Goal: Task Accomplishment & Management: Use online tool/utility

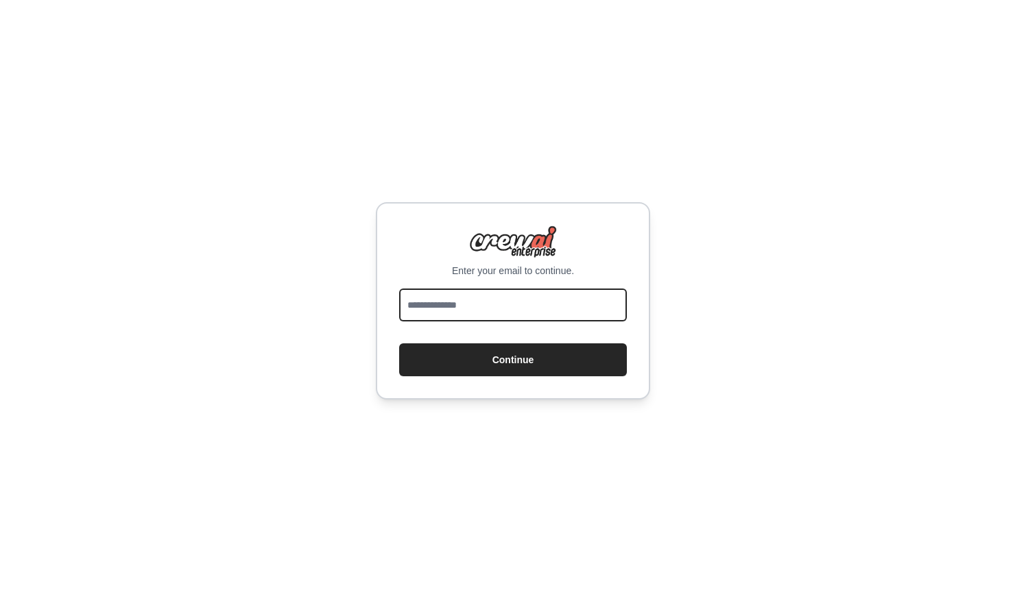
click at [459, 308] on input "email" at bounding box center [513, 305] width 228 height 33
type input "**********"
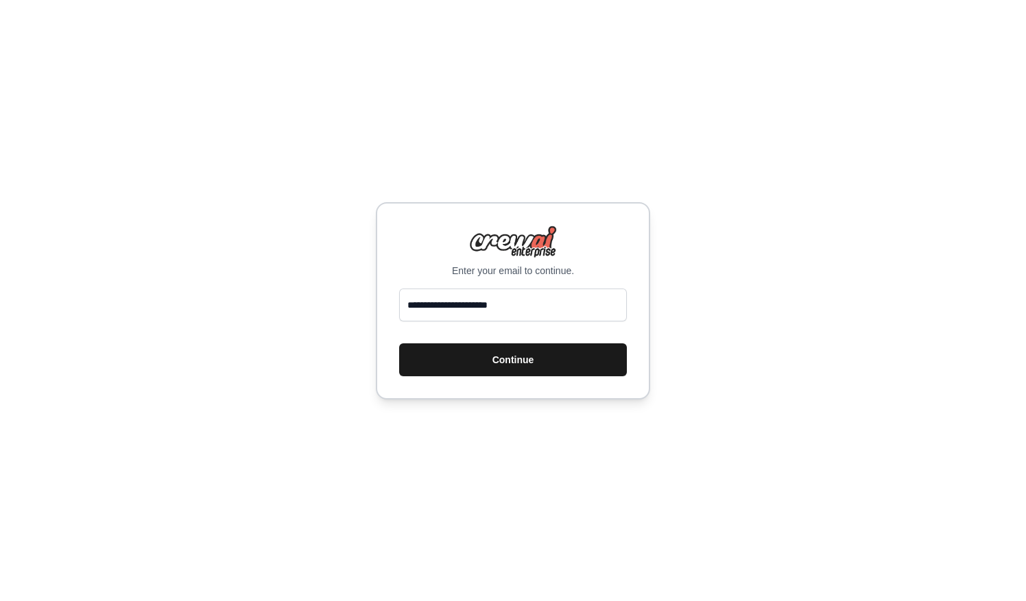
click at [476, 362] on button "Continue" at bounding box center [513, 359] width 228 height 33
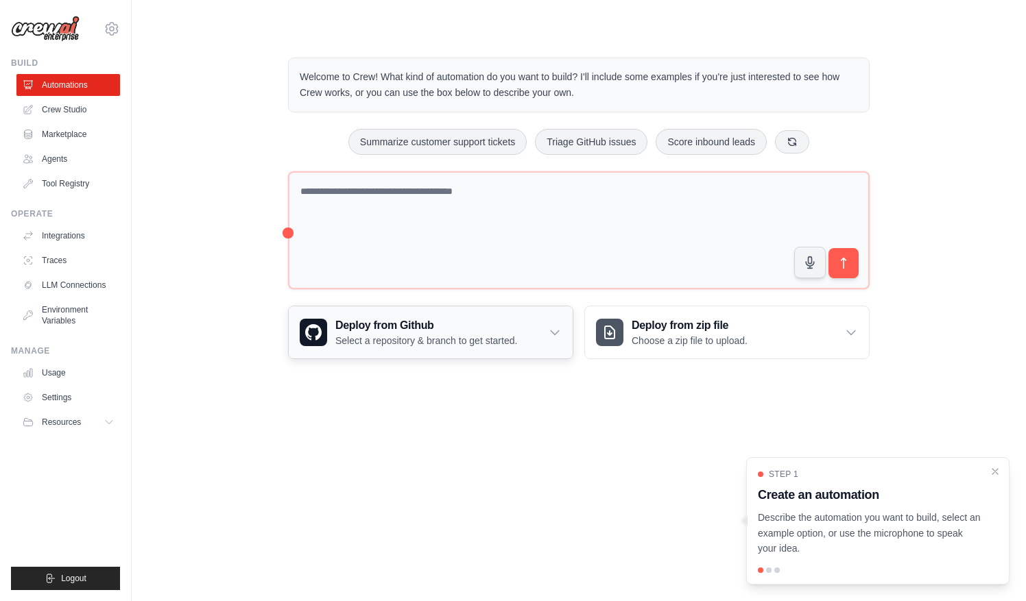
click at [546, 335] on div "Deploy from Github Select a repository & branch to get started." at bounding box center [431, 332] width 284 height 52
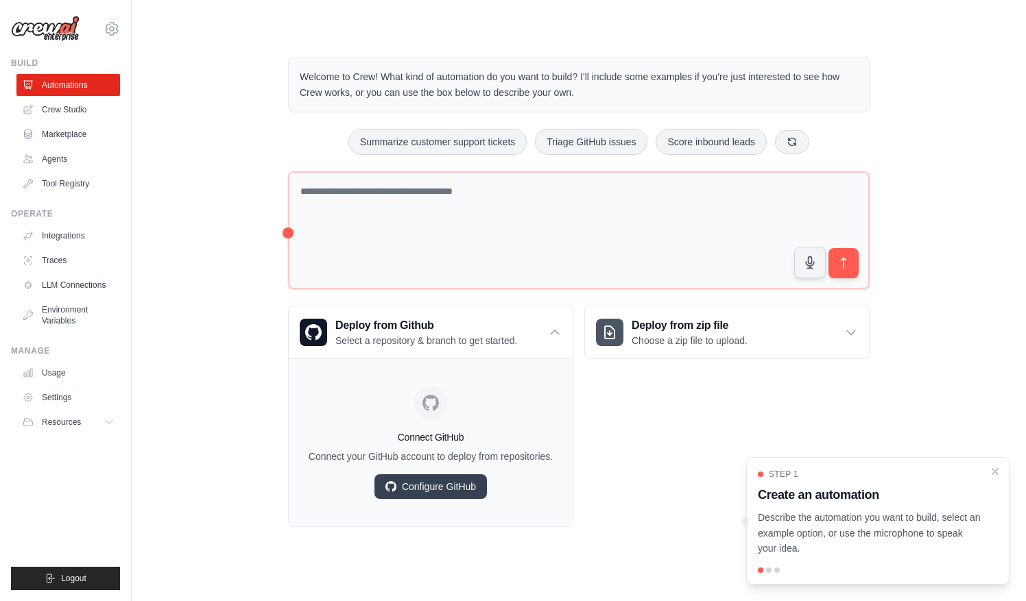
click at [242, 430] on div "Welcome to Crew! What kind of automation do you want to build? I'll include som…" at bounding box center [579, 292] width 850 height 513
click at [202, 304] on div "Welcome to Crew! What kind of automation do you want to build? I'll include som…" at bounding box center [579, 292] width 850 height 513
click at [77, 112] on link "Crew Studio" at bounding box center [70, 110] width 104 height 22
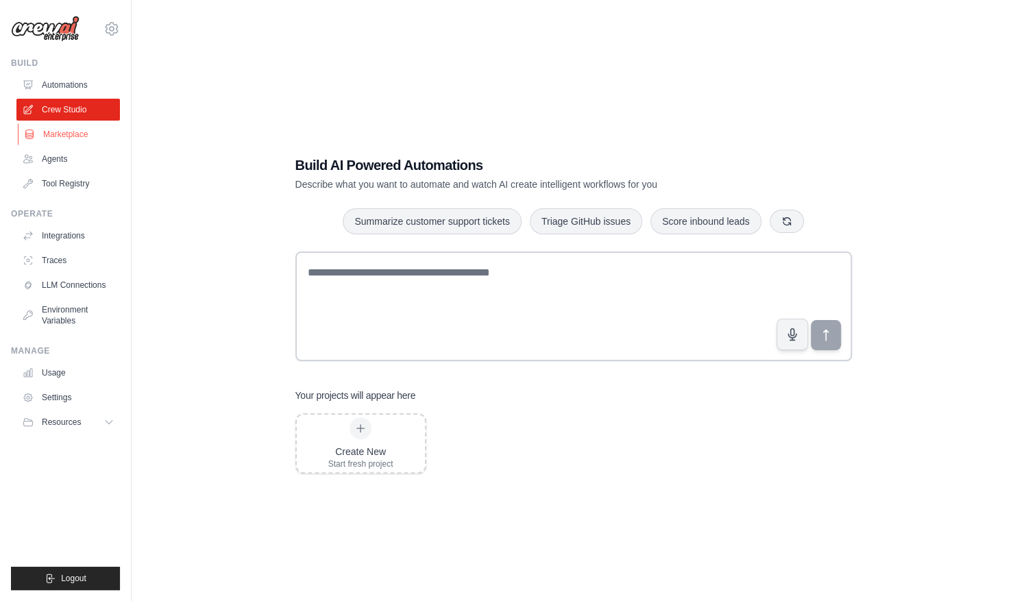
click at [71, 136] on link "Marketplace" at bounding box center [70, 134] width 104 height 22
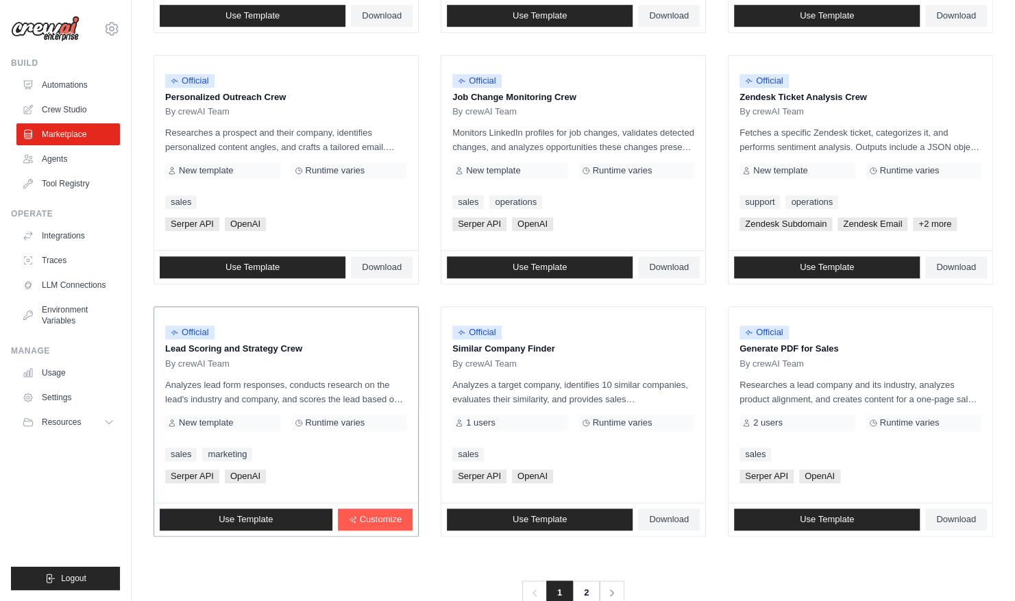
scroll to position [666, 0]
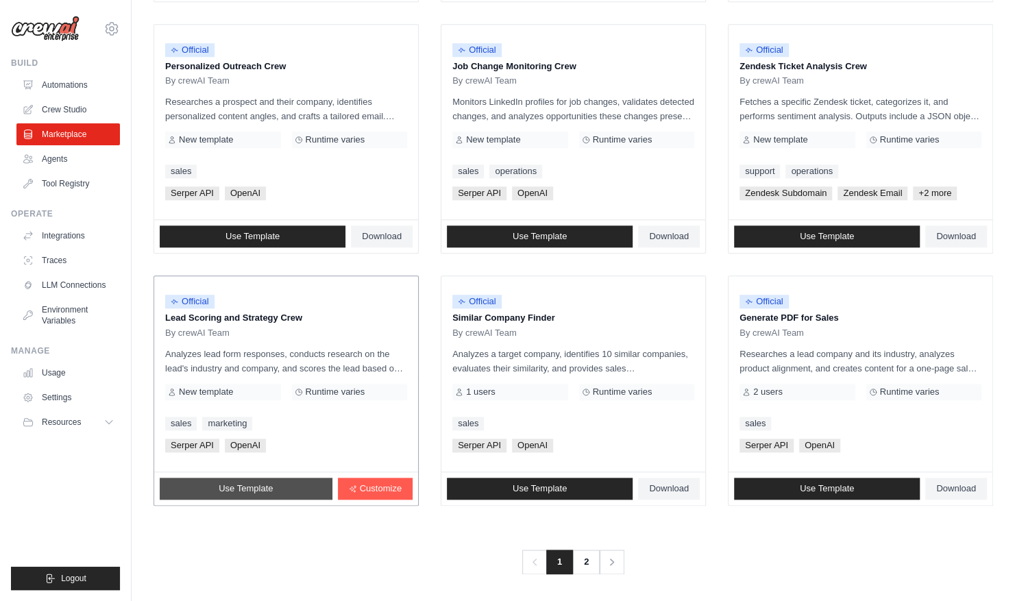
click at [264, 483] on span "Use Template" at bounding box center [246, 488] width 54 height 11
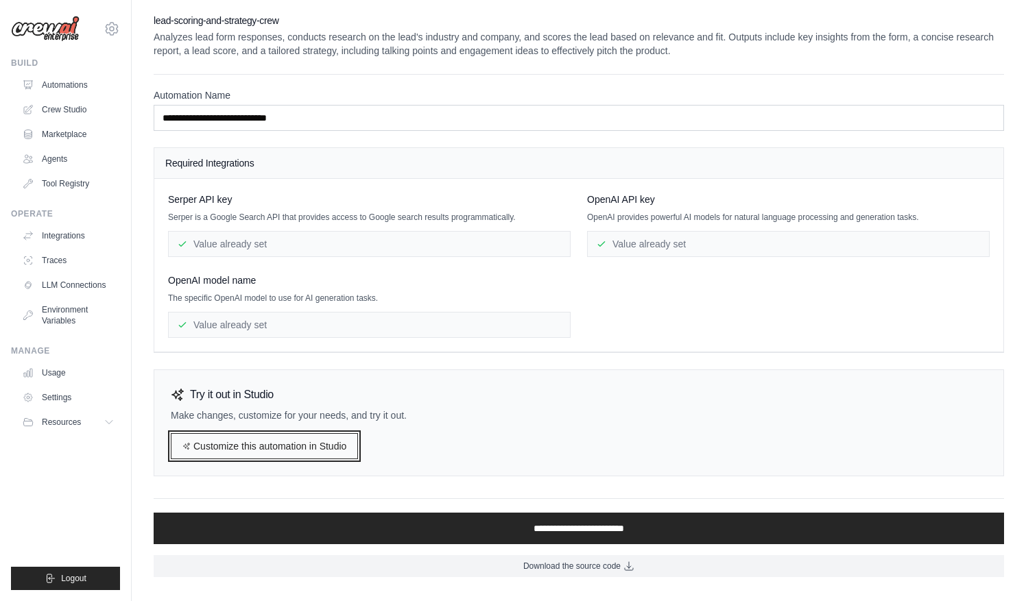
click at [268, 447] on link "Customize this automation in Studio" at bounding box center [264, 446] width 187 height 26
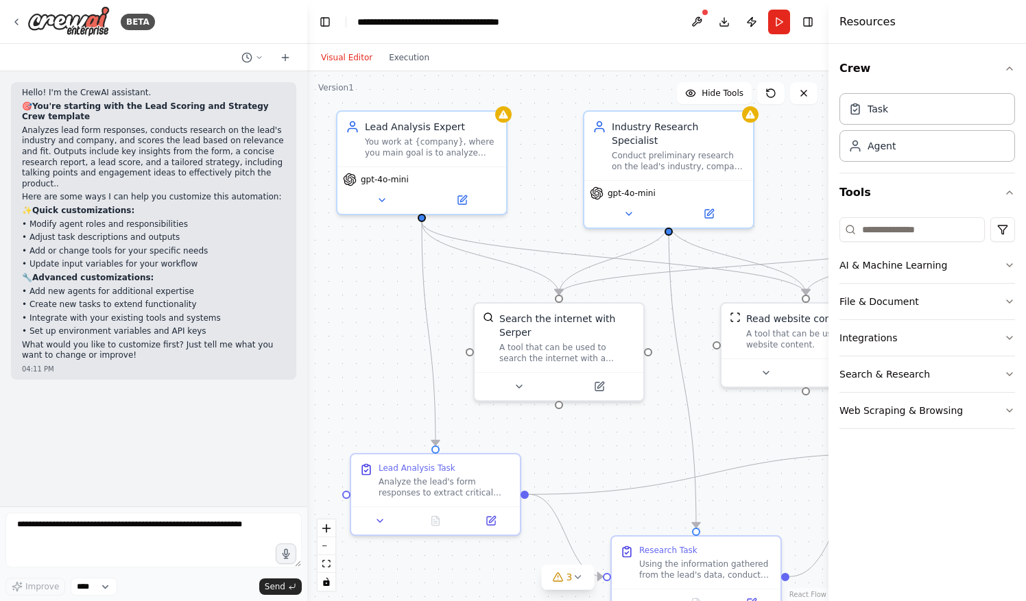
drag, startPoint x: 341, startPoint y: 349, endPoint x: 383, endPoint y: 347, distance: 41.9
click at [383, 347] on div ".deletable-edge-delete-btn { width: 20px; height: 20px; border: 0px solid #ffff…" at bounding box center [567, 336] width 521 height 530
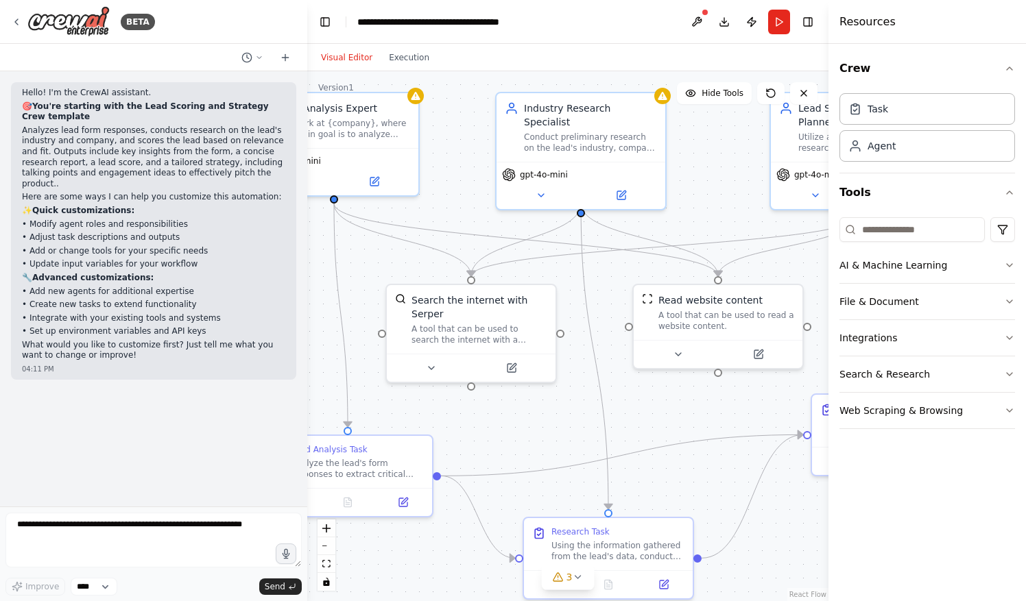
drag, startPoint x: 557, startPoint y: 241, endPoint x: 465, endPoint y: 221, distance: 94.7
click at [465, 221] on div ".deletable-edge-delete-btn { width: 20px; height: 20px; border: 0px solid #ffff…" at bounding box center [567, 336] width 521 height 530
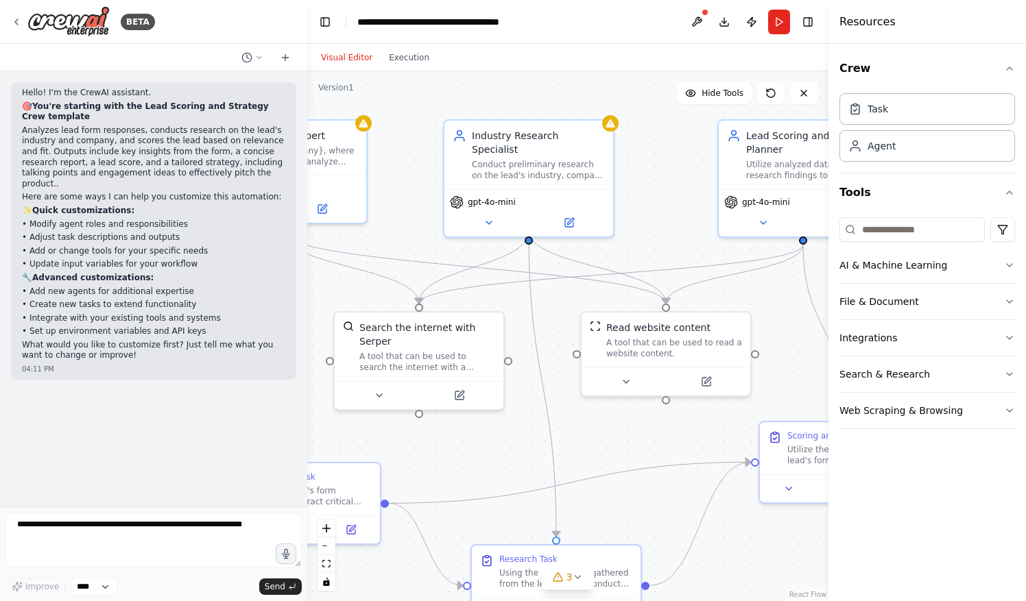
drag, startPoint x: 580, startPoint y: 414, endPoint x: 522, endPoint y: 451, distance: 68.5
click at [522, 451] on div ".deletable-edge-delete-btn { width: 20px; height: 20px; border: 0px solid #ffff…" at bounding box center [567, 336] width 521 height 530
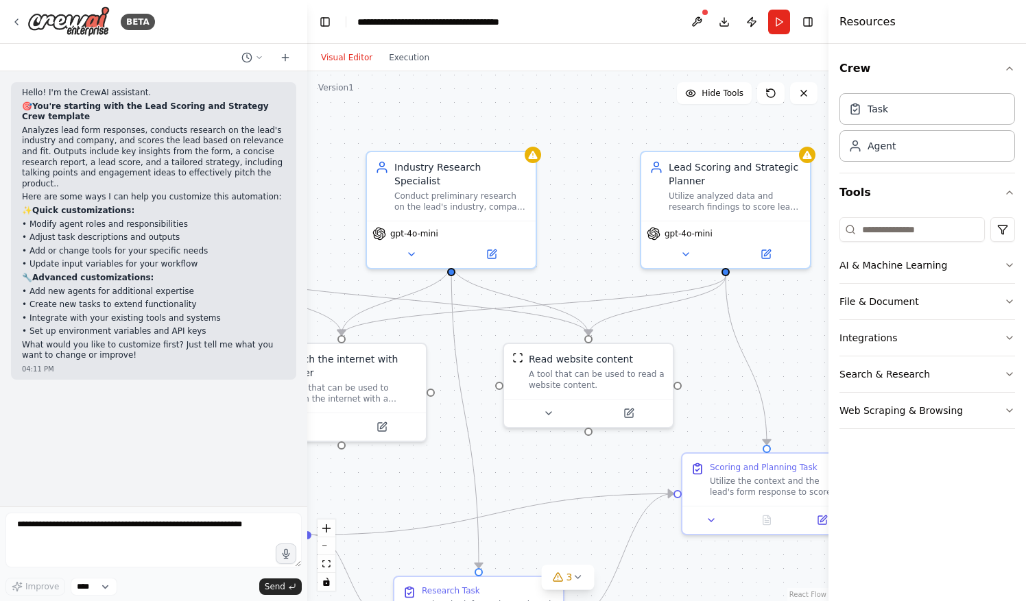
drag, startPoint x: 668, startPoint y: 206, endPoint x: 601, endPoint y: 229, distance: 70.9
click at [601, 229] on div ".deletable-edge-delete-btn { width: 20px; height: 20px; border: 0px solid #ffff…" at bounding box center [567, 336] width 521 height 530
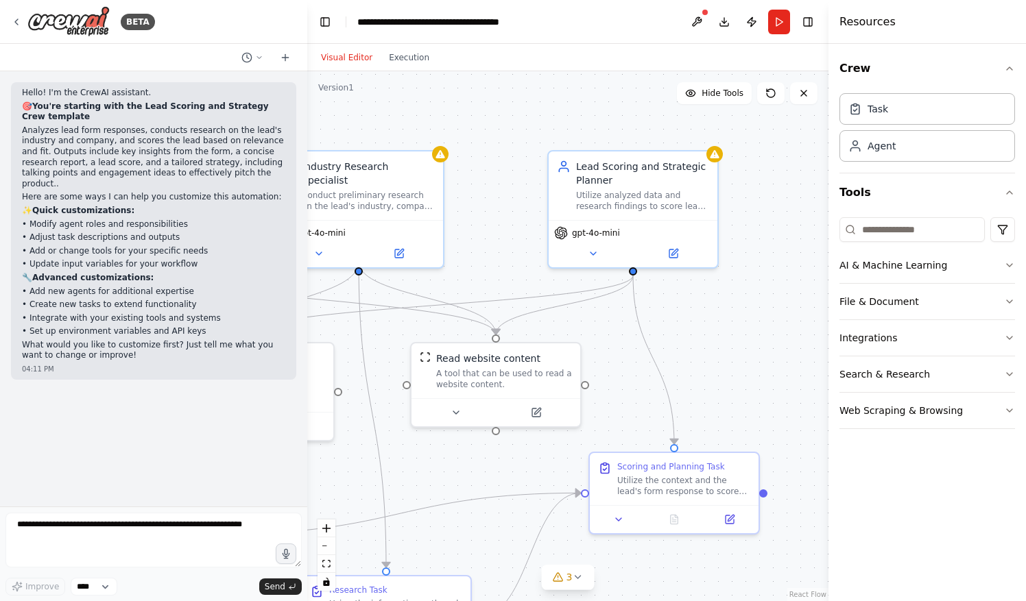
drag, startPoint x: 616, startPoint y: 234, endPoint x: 522, endPoint y: 234, distance: 93.2
click at [522, 234] on div ".deletable-edge-delete-btn { width: 20px; height: 20px; border: 0px solid #ffff…" at bounding box center [567, 336] width 521 height 530
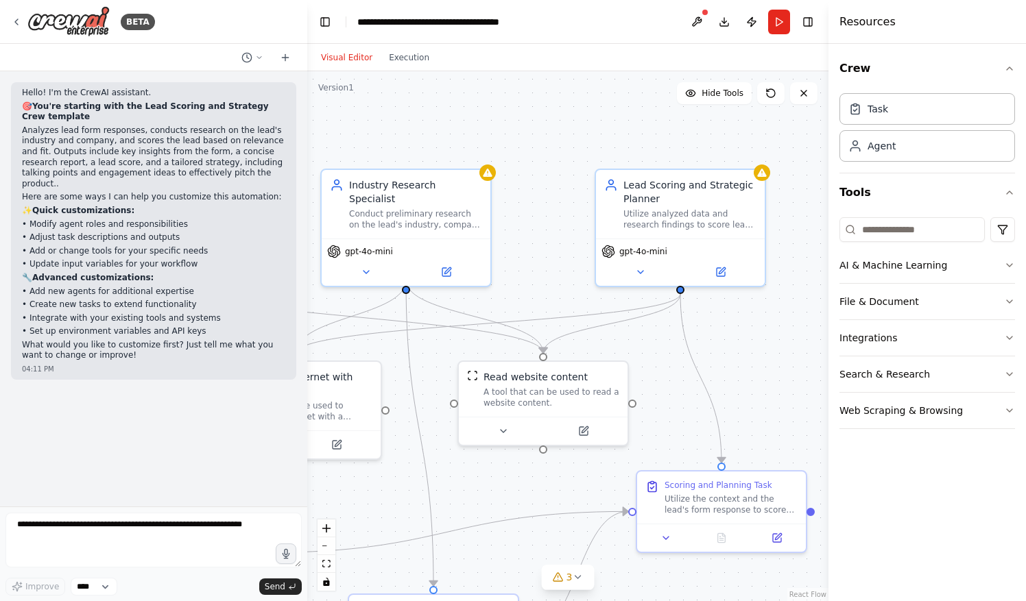
drag, startPoint x: 497, startPoint y: 233, endPoint x: 544, endPoint y: 252, distance: 51.0
click at [544, 252] on div ".deletable-edge-delete-btn { width: 20px; height: 20px; border: 0px solid #ffff…" at bounding box center [567, 336] width 521 height 530
click at [1009, 267] on icon "button" at bounding box center [1009, 265] width 11 height 11
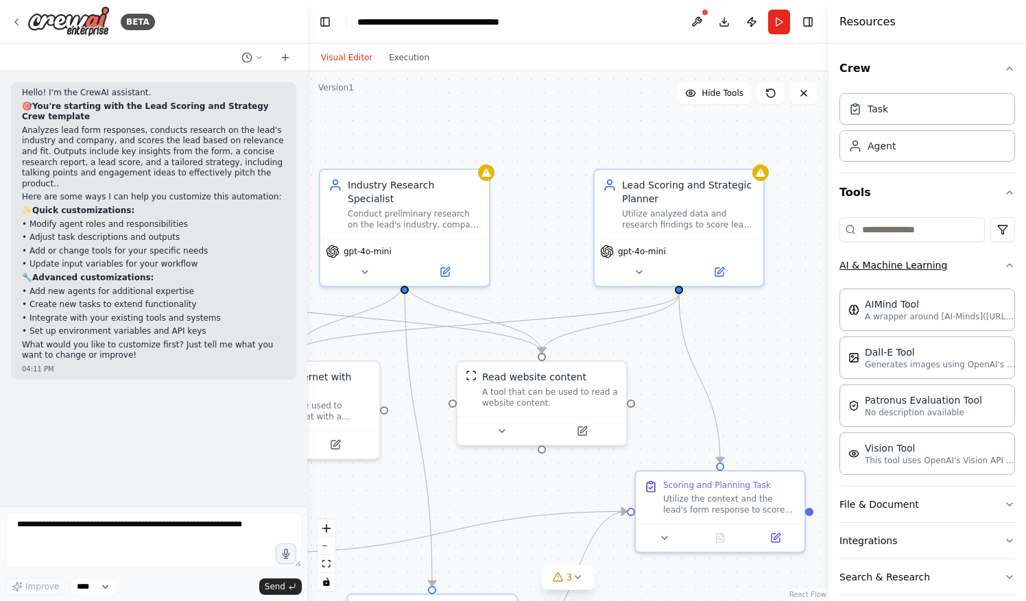
click at [1009, 267] on div "Crew Task Agent Tools AI & Machine Learning AIMind Tool A wrapper around [AI-Mi…" at bounding box center [926, 322] width 197 height 557
click at [1004, 267] on icon "button" at bounding box center [1009, 265] width 11 height 11
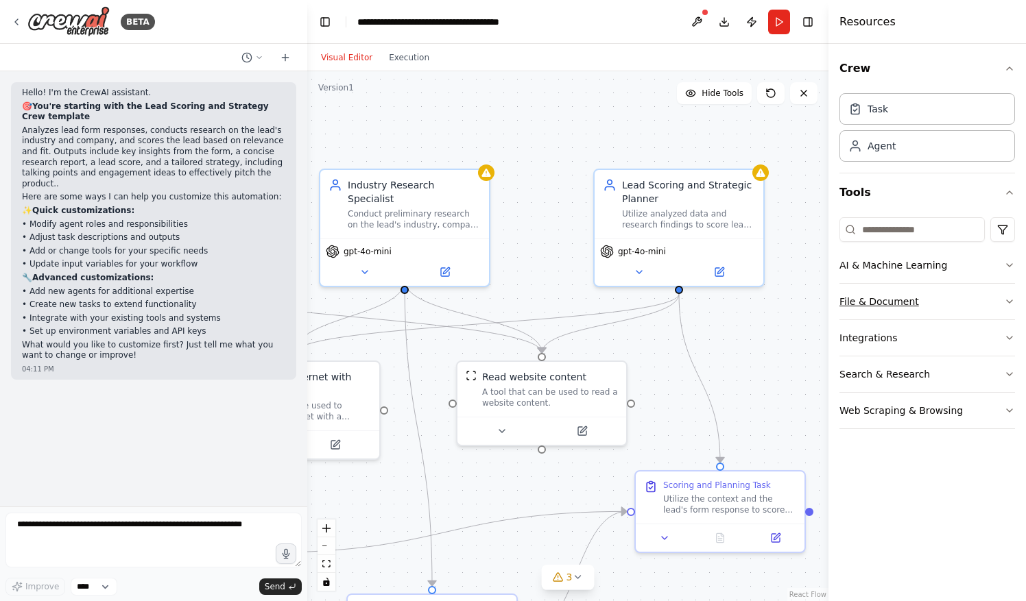
click at [995, 300] on button "File & Document" at bounding box center [927, 302] width 176 height 36
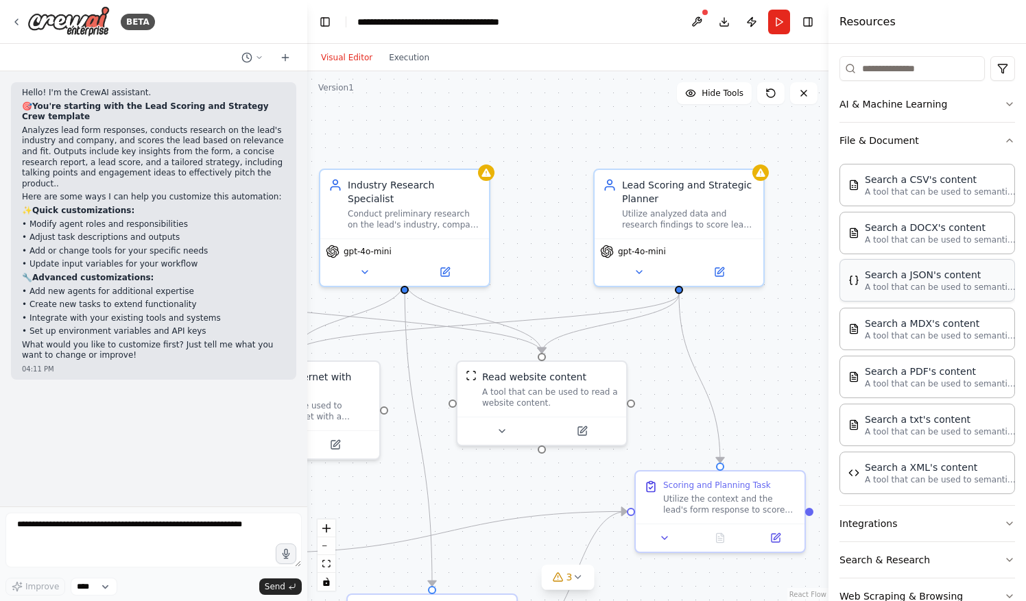
scroll to position [162, 0]
click at [1004, 140] on icon "button" at bounding box center [1009, 139] width 11 height 11
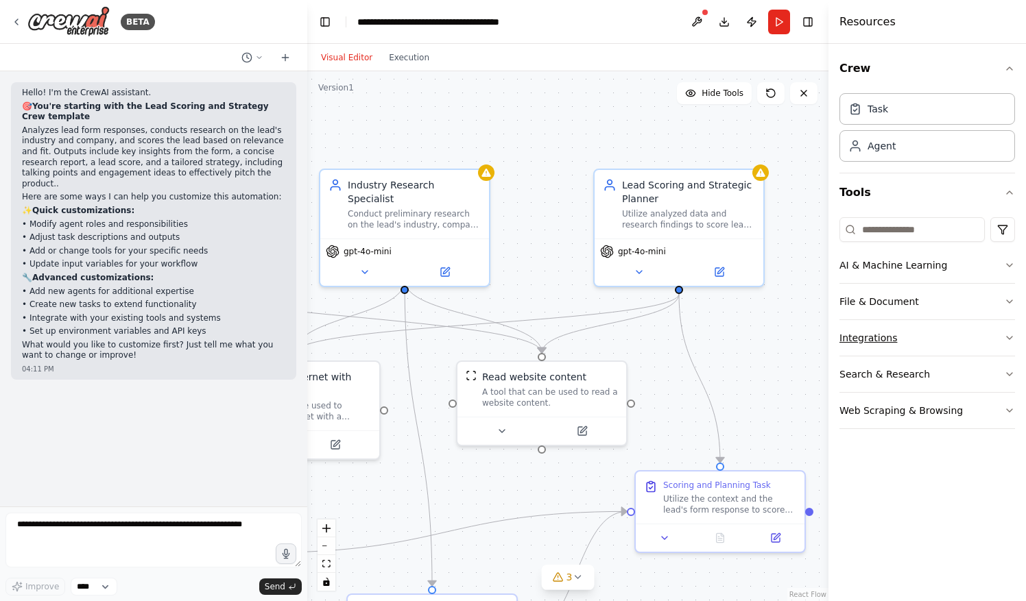
click at [1004, 336] on icon "button" at bounding box center [1009, 337] width 11 height 11
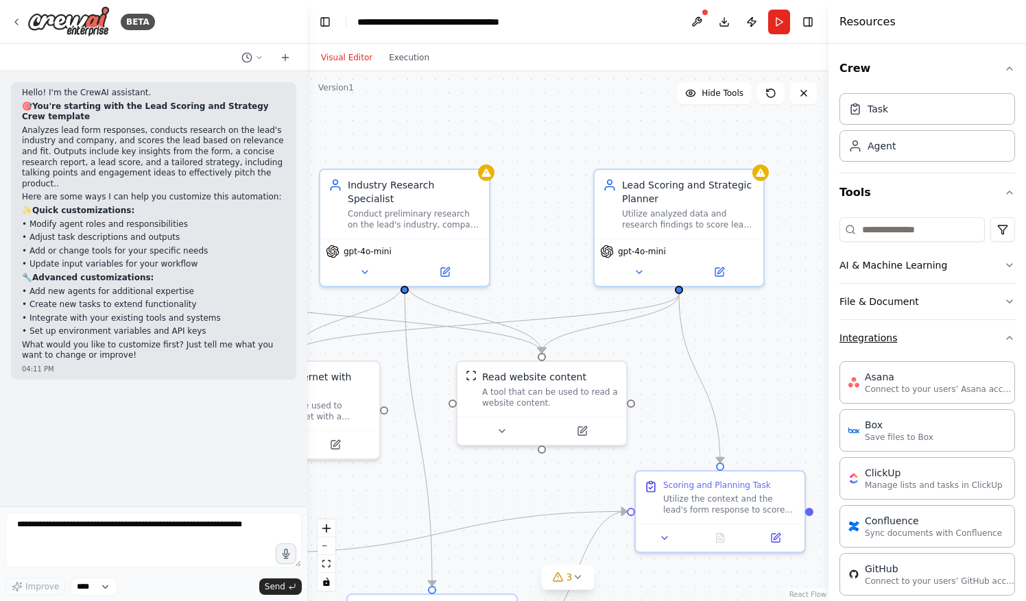
click at [1004, 337] on icon "button" at bounding box center [1009, 337] width 11 height 11
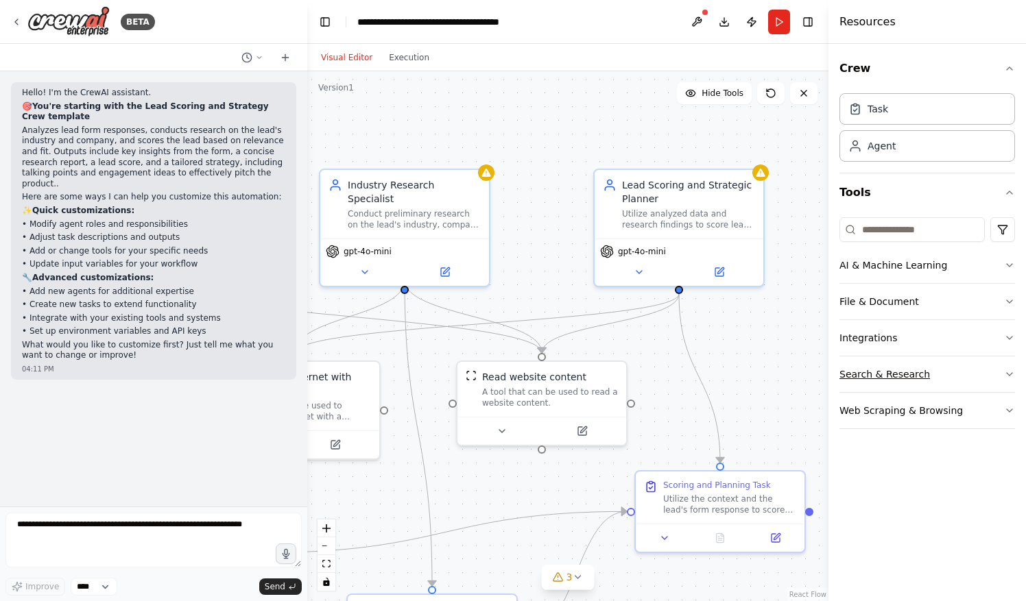
click at [965, 371] on button "Search & Research" at bounding box center [927, 374] width 176 height 36
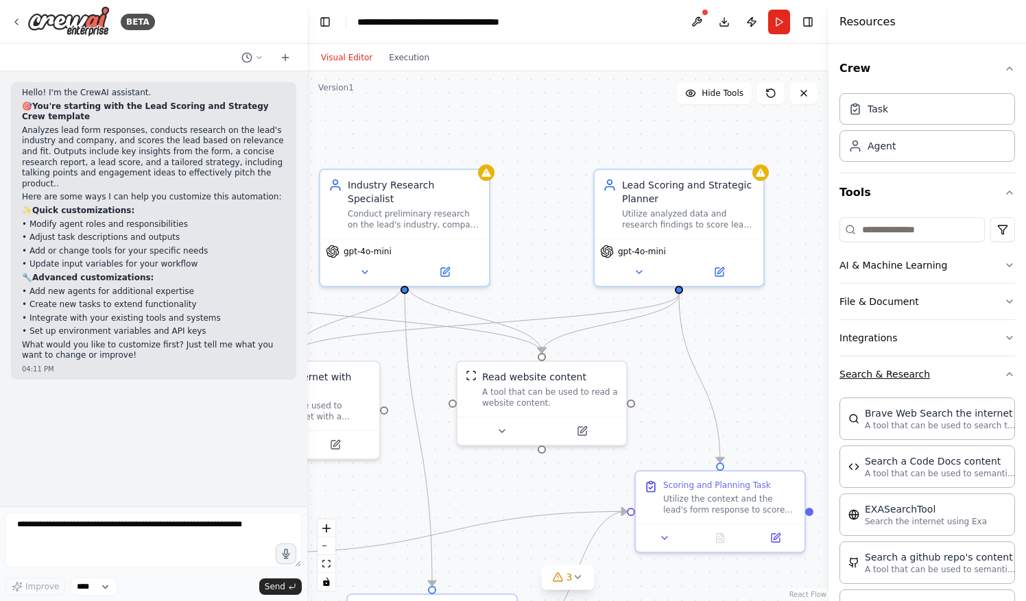
click at [995, 379] on button "Search & Research" at bounding box center [927, 374] width 176 height 36
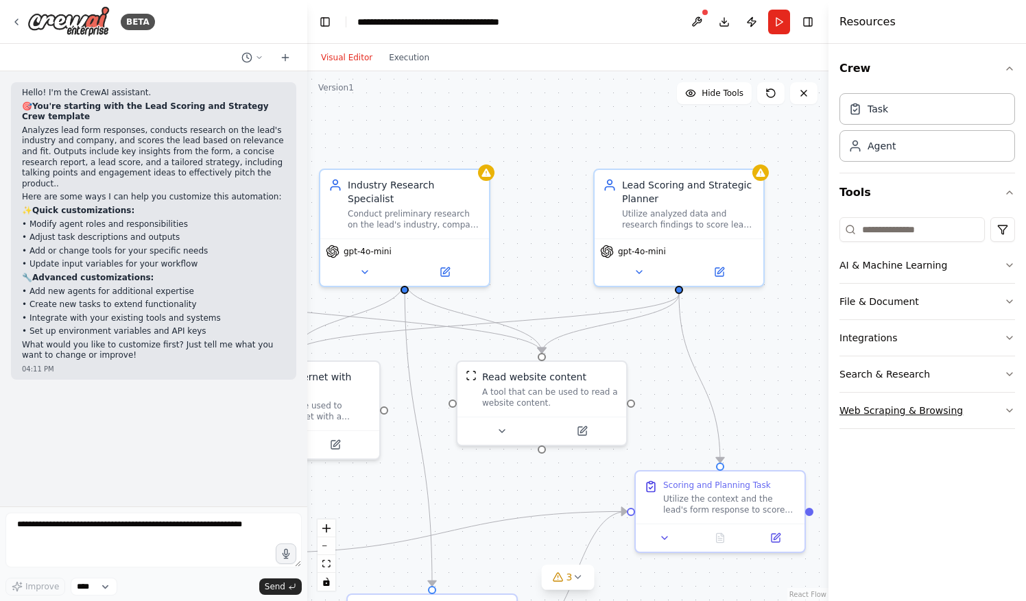
click at [997, 411] on button "Web Scraping & Browsing" at bounding box center [927, 411] width 176 height 36
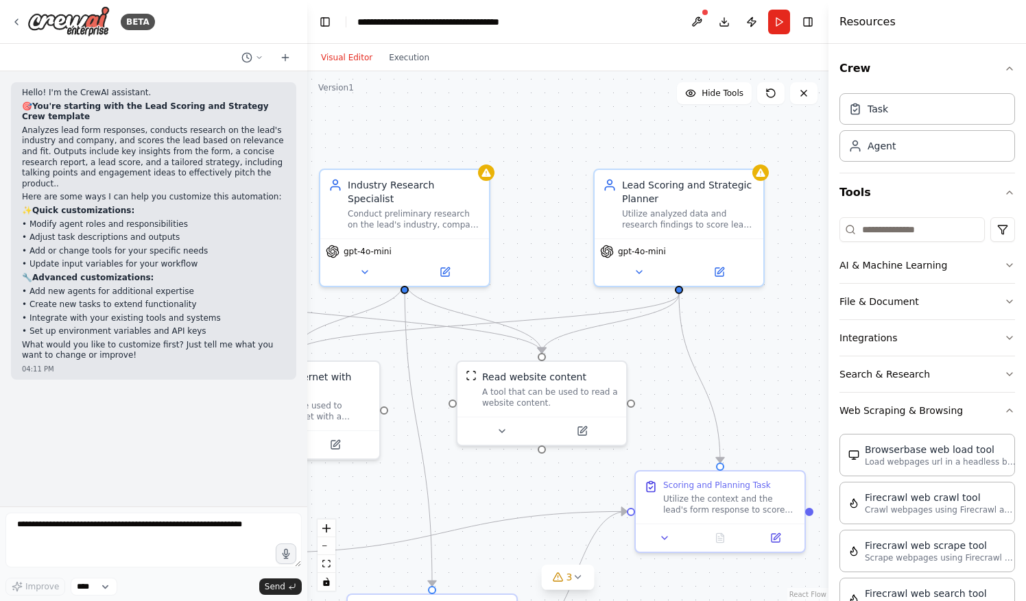
click at [1004, 404] on div "Crew Task Agent Tools AI & Machine Learning File & Document Integrations Search…" at bounding box center [926, 322] width 197 height 557
click at [1004, 407] on icon "button" at bounding box center [1009, 410] width 11 height 11
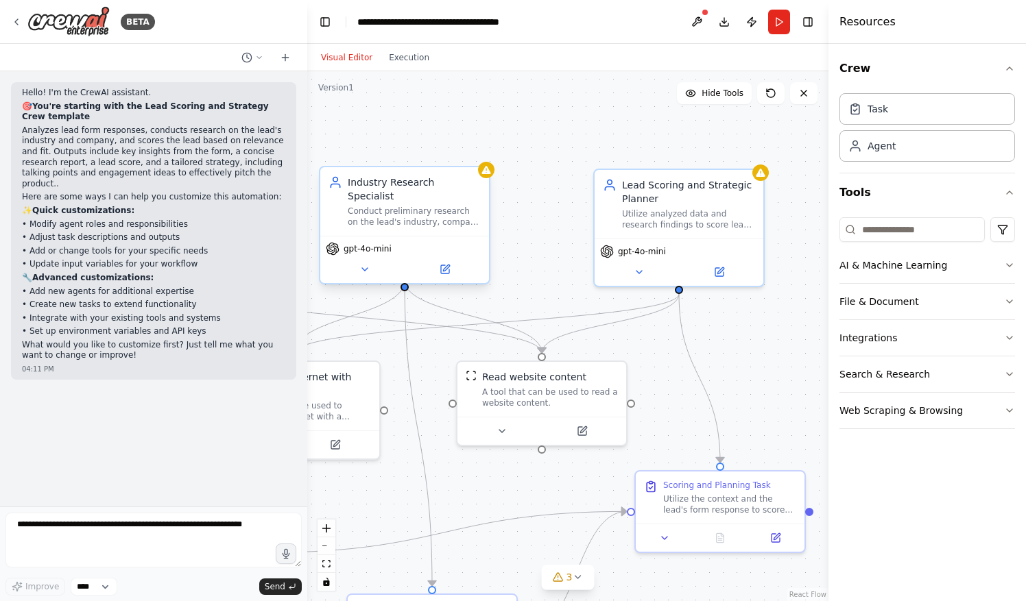
click at [374, 215] on div "Industry Research Specialist Conduct preliminary research on the lead's industr…" at bounding box center [404, 201] width 169 height 69
click at [374, 210] on div "Conduct preliminary research on the lead's industry, company size, and AI use c…" at bounding box center [414, 217] width 133 height 22
click at [366, 268] on icon at bounding box center [364, 269] width 5 height 3
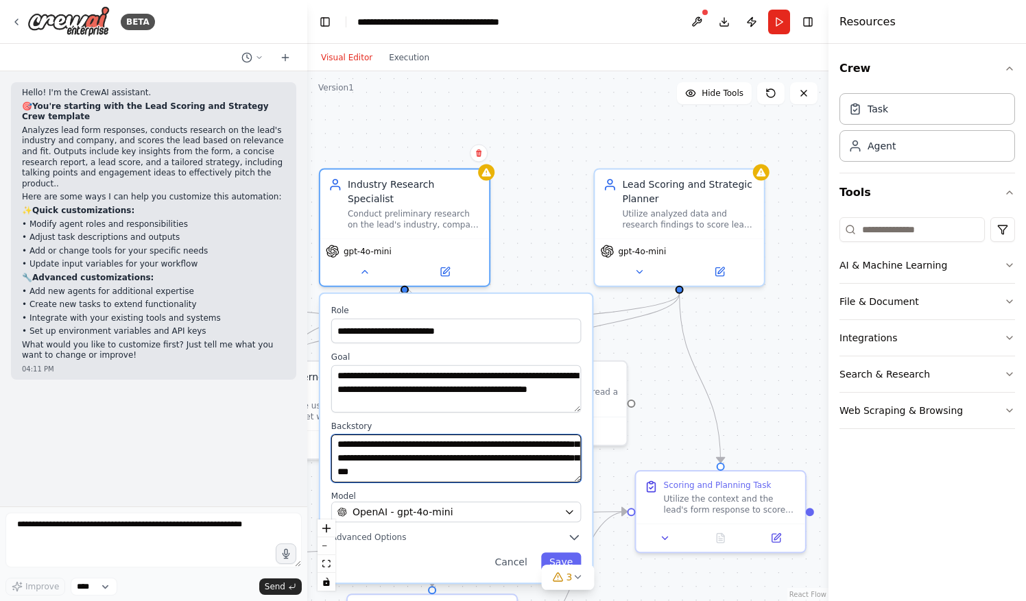
scroll to position [41, 0]
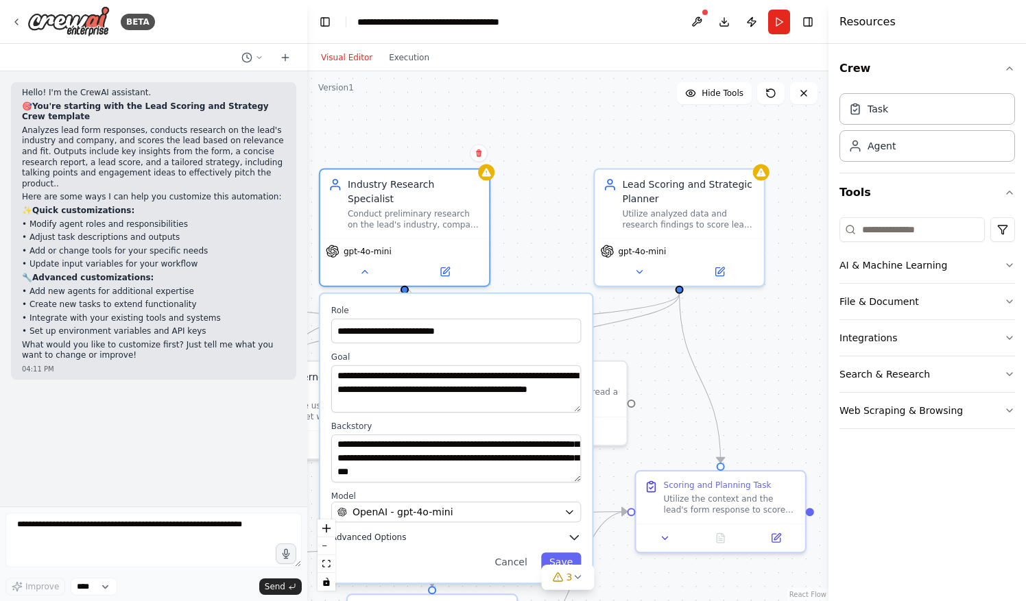
click at [483, 531] on button "Advanced Options" at bounding box center [456, 538] width 250 height 14
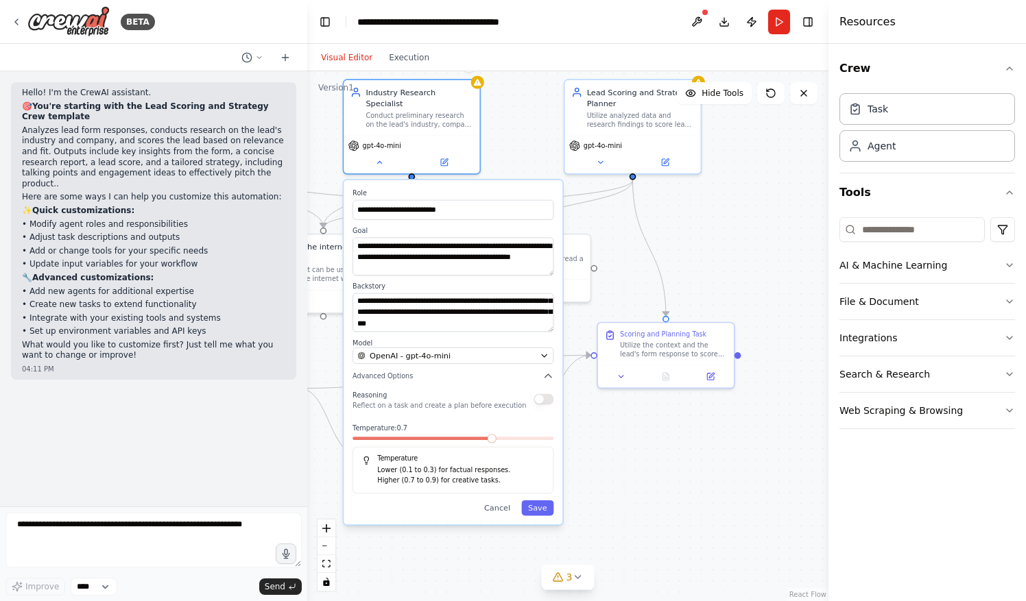
drag, startPoint x: 745, startPoint y: 406, endPoint x: 736, endPoint y: 247, distance: 158.6
click at [736, 247] on div ".deletable-edge-delete-btn { width: 20px; height: 20px; border: 0px solid #ffff…" at bounding box center [567, 336] width 521 height 530
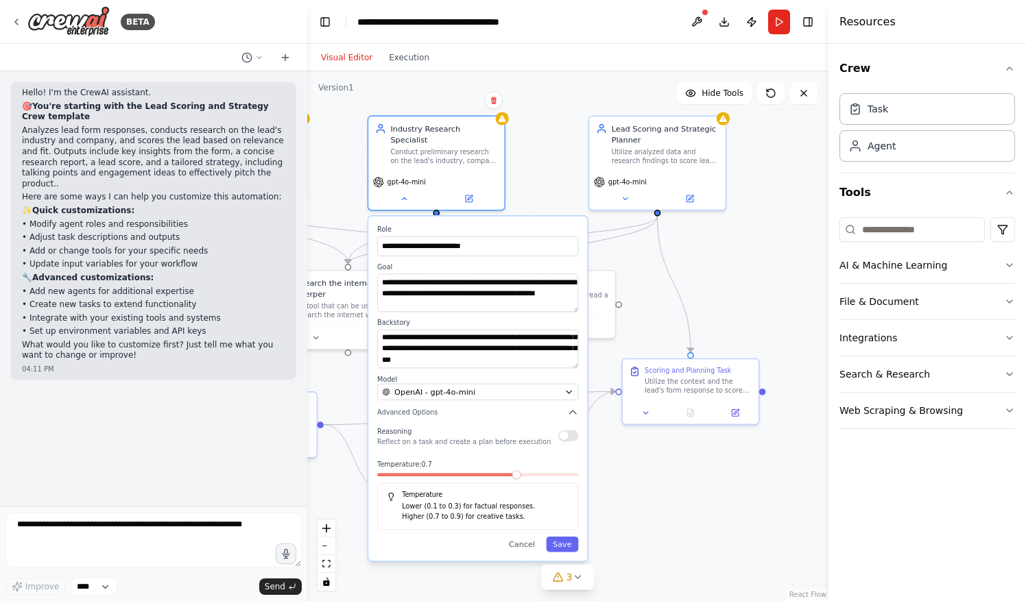
drag, startPoint x: 741, startPoint y: 250, endPoint x: 765, endPoint y: 287, distance: 44.7
click at [765, 287] on div ".deletable-edge-delete-btn { width: 20px; height: 20px; border: 0px solid #ffff…" at bounding box center [567, 336] width 521 height 530
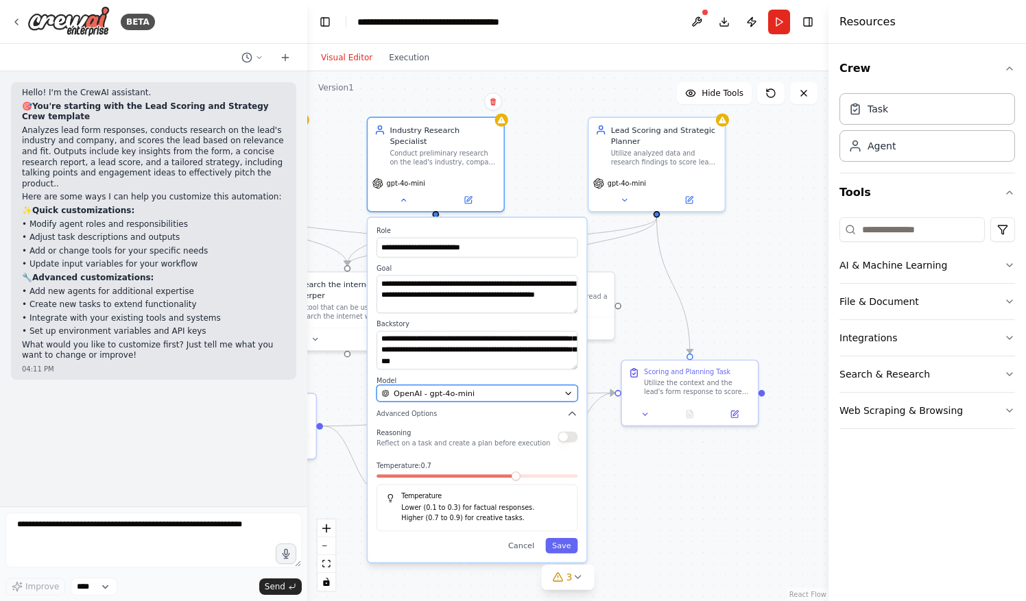
click at [542, 388] on div "OpenAI - gpt-4o-mini" at bounding box center [470, 393] width 178 height 11
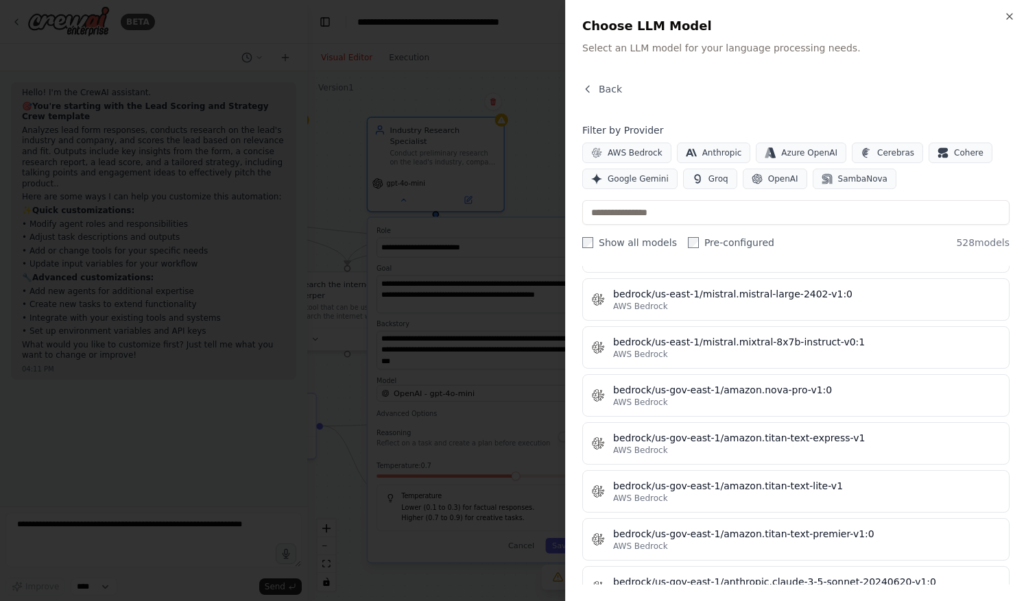
scroll to position [0, 0]
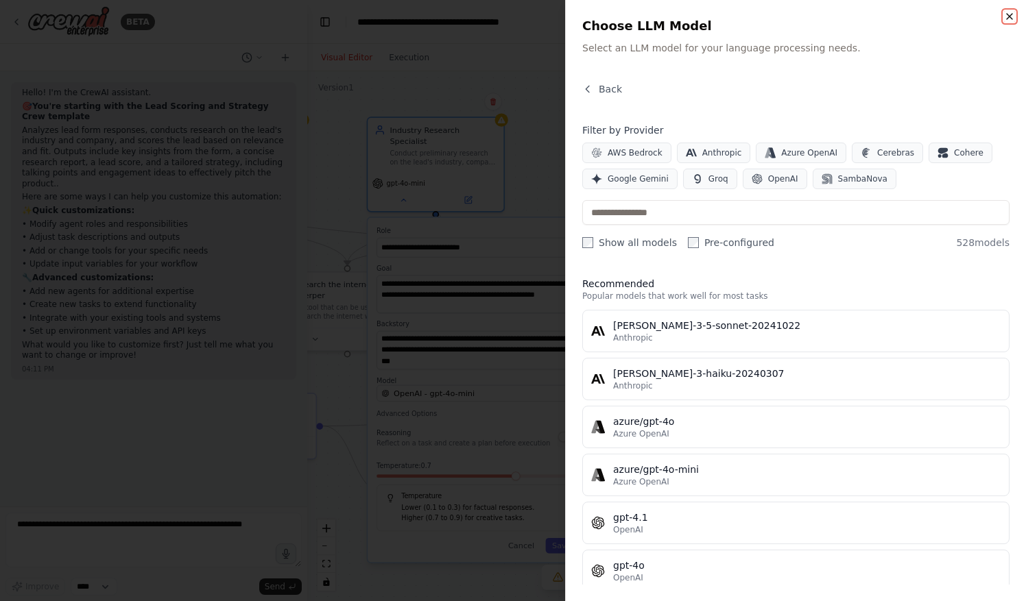
click at [1009, 14] on icon "button" at bounding box center [1009, 16] width 11 height 11
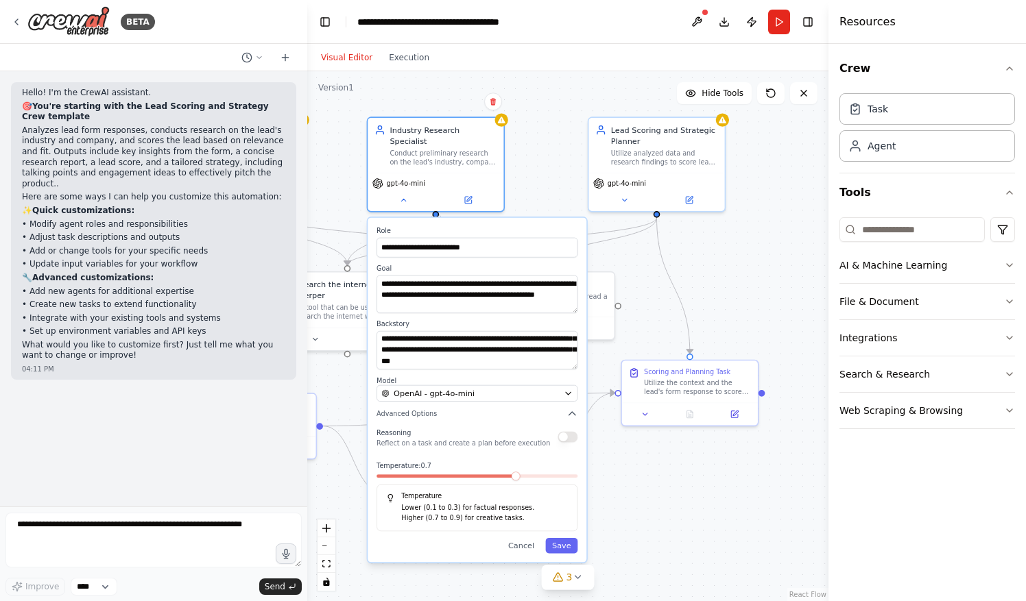
click at [625, 19] on header "**********" at bounding box center [567, 22] width 521 height 44
click at [525, 538] on button "Cancel" at bounding box center [521, 546] width 40 height 16
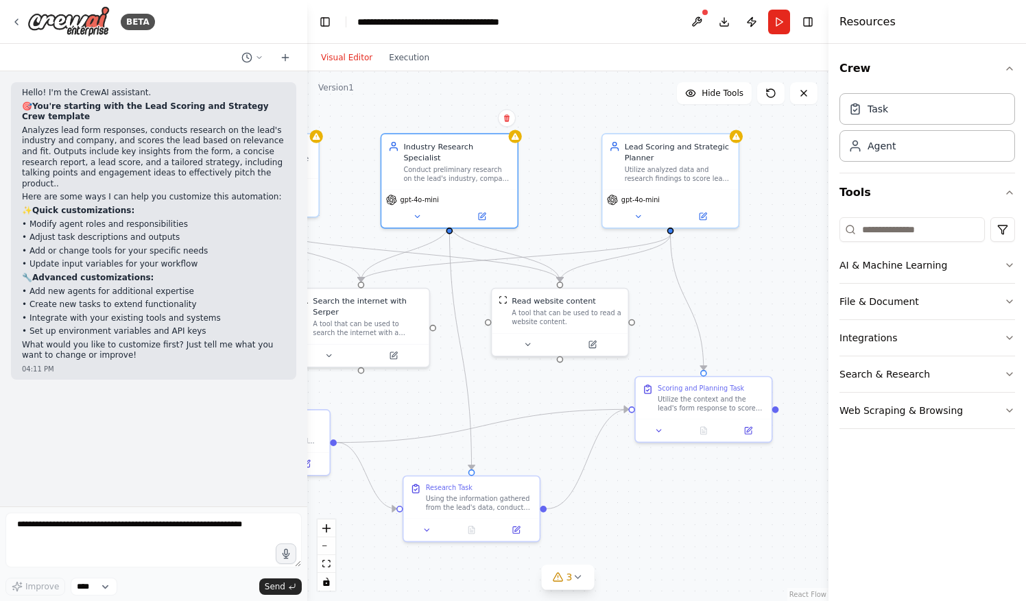
drag, startPoint x: 631, startPoint y: 499, endPoint x: 644, endPoint y: 516, distance: 21.0
click at [644, 516] on div ".deletable-edge-delete-btn { width: 20px; height: 20px; border: 0px solid #ffff…" at bounding box center [567, 336] width 521 height 530
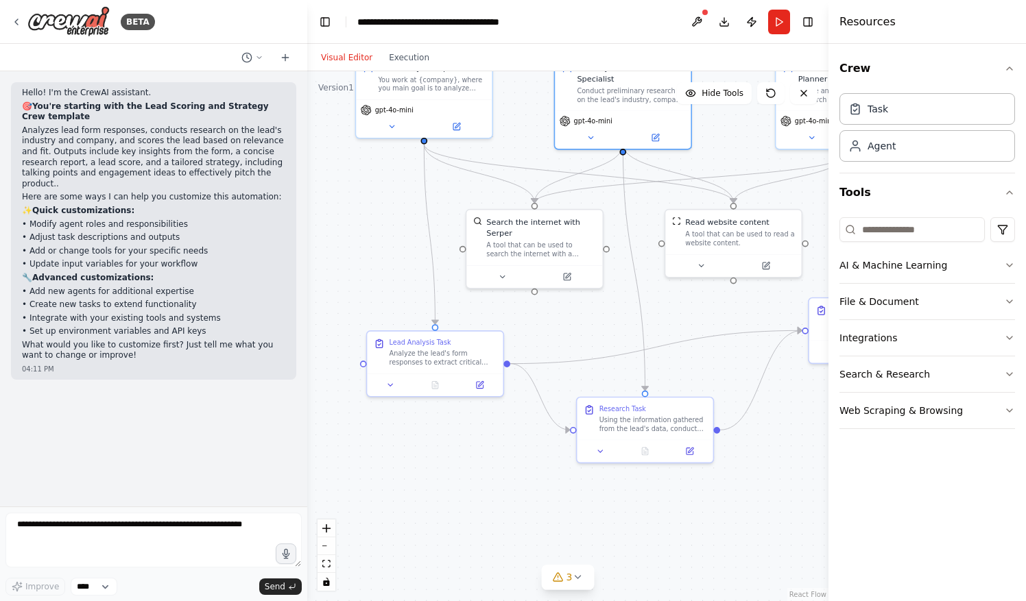
drag, startPoint x: 385, startPoint y: 415, endPoint x: 559, endPoint y: 336, distance: 191.1
click at [559, 336] on div ".deletable-edge-delete-btn { width: 20px; height: 20px; border: 0px solid #ffff…" at bounding box center [567, 336] width 521 height 530
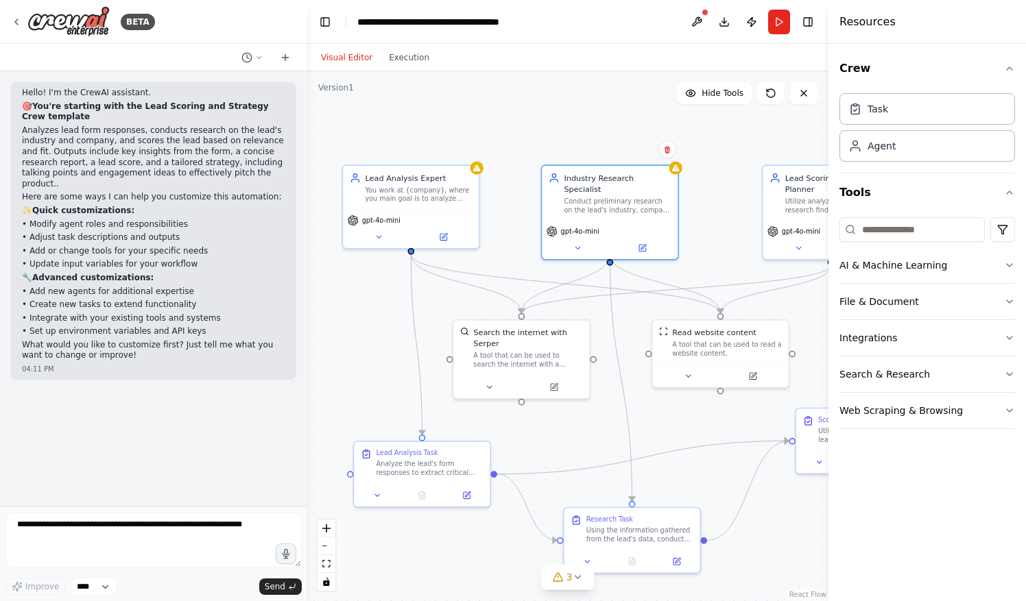
drag, startPoint x: 367, startPoint y: 265, endPoint x: 352, endPoint y: 376, distance: 111.4
click at [352, 376] on div ".deletable-edge-delete-btn { width: 20px; height: 20px; border: 0px solid #ffff…" at bounding box center [567, 336] width 521 height 530
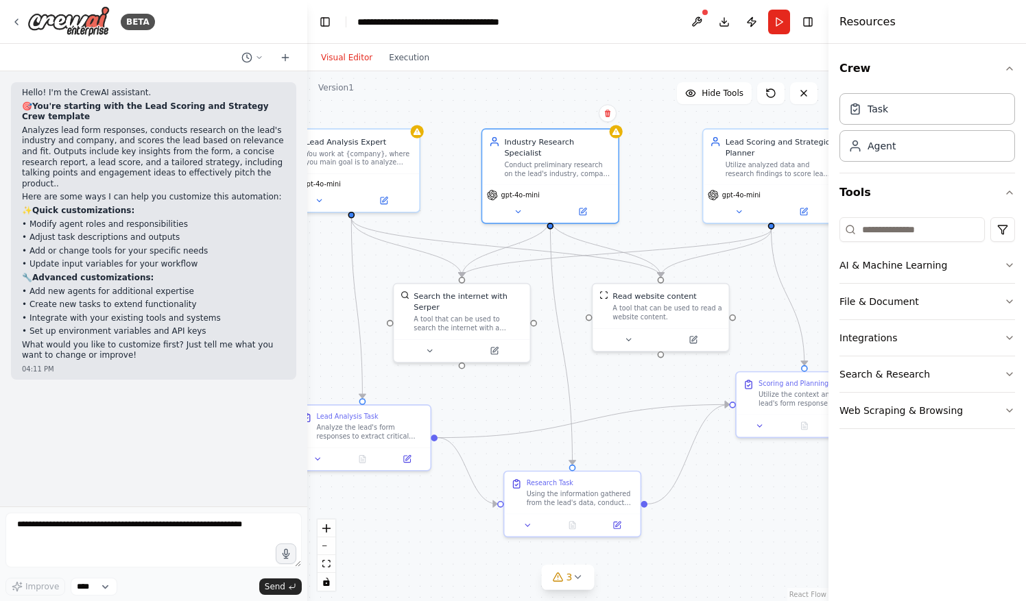
drag, startPoint x: 736, startPoint y: 219, endPoint x: 679, endPoint y: 182, distance: 68.1
click at [679, 182] on div ".deletable-edge-delete-btn { width: 20px; height: 20px; border: 0px solid #ffff…" at bounding box center [567, 336] width 521 height 530
click at [327, 547] on button "zoom out" at bounding box center [326, 546] width 18 height 18
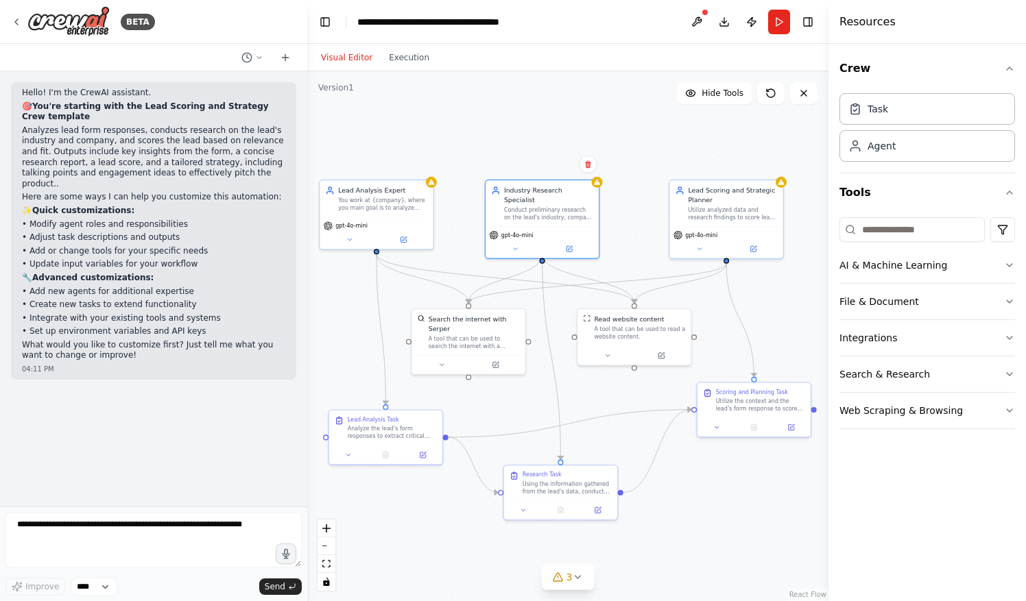
drag, startPoint x: 522, startPoint y: 383, endPoint x: 511, endPoint y: 399, distance: 19.8
click at [511, 399] on div ".deletable-edge-delete-btn { width: 20px; height: 20px; border: 0px solid #ffff…" at bounding box center [567, 336] width 521 height 530
click at [516, 124] on div ".deletable-edge-delete-btn { width: 20px; height: 20px; border: 0px solid #ffff…" at bounding box center [567, 336] width 521 height 530
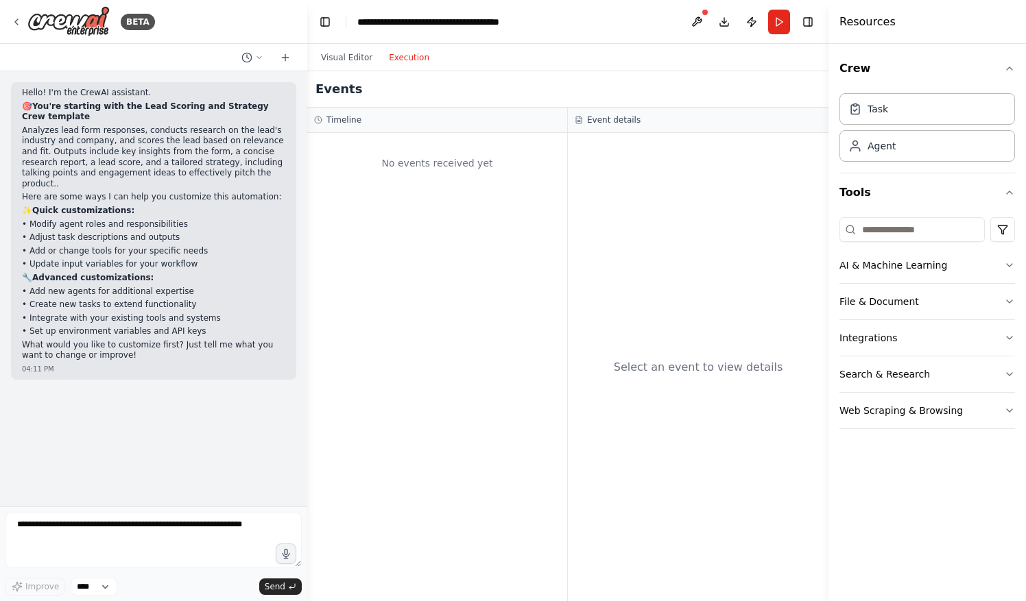
click at [396, 58] on button "Execution" at bounding box center [408, 57] width 57 height 16
click at [354, 60] on button "Visual Editor" at bounding box center [347, 57] width 68 height 16
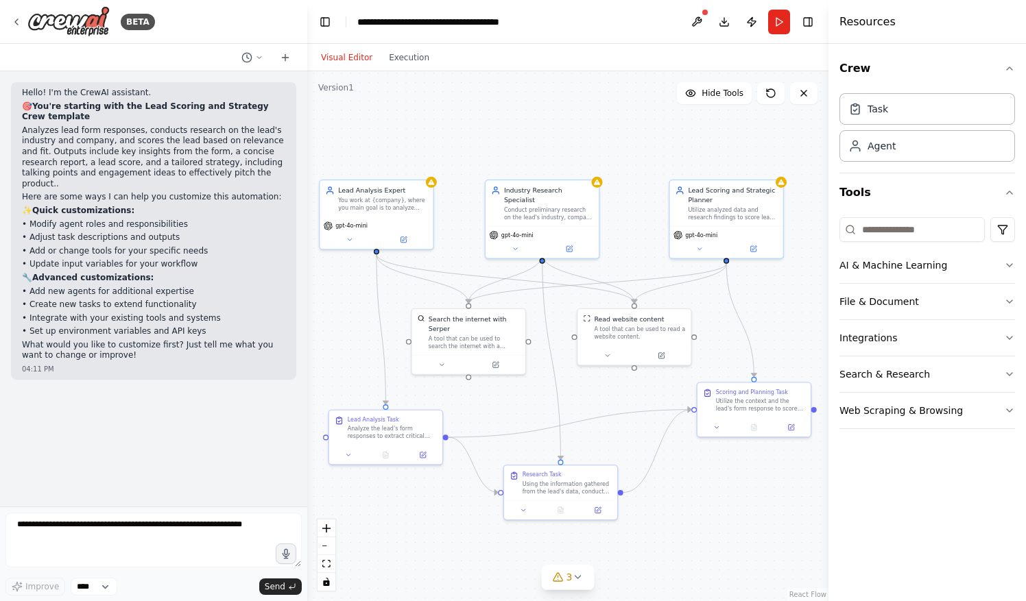
click at [382, 141] on div ".deletable-edge-delete-btn { width: 20px; height: 20px; border: 0px solid #ffff…" at bounding box center [567, 336] width 521 height 530
